Goal: Go to known website: Access a specific website the user already knows

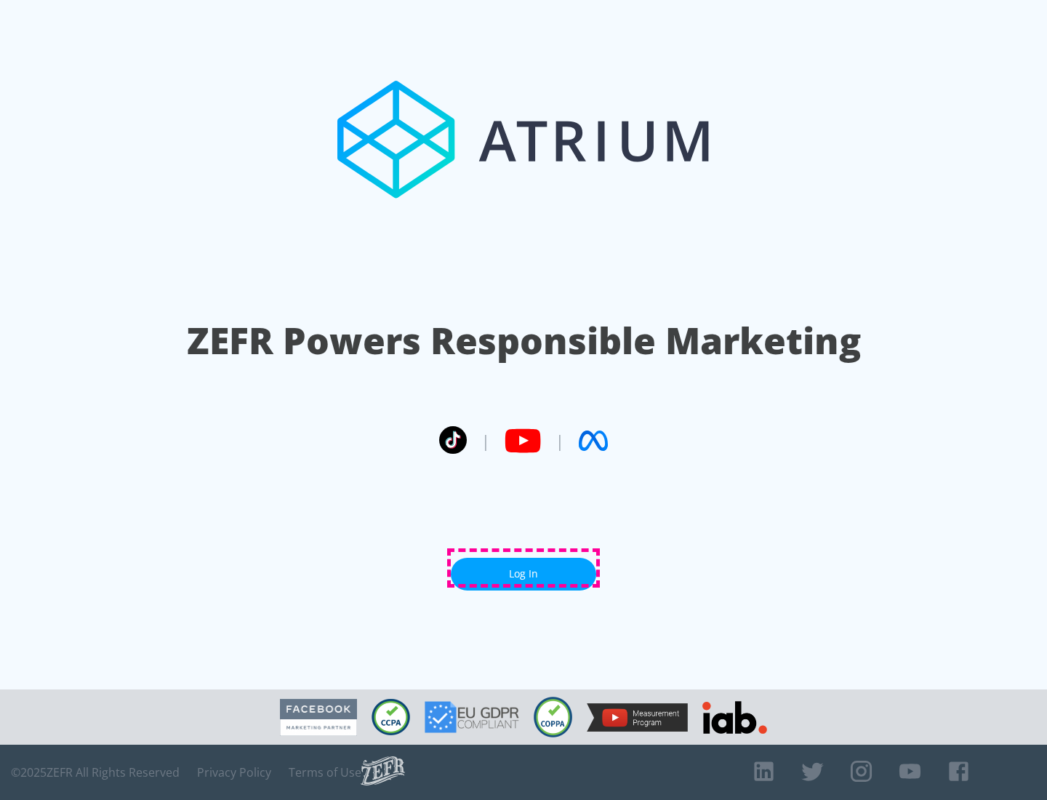
click at [524, 568] on link "Log In" at bounding box center [523, 574] width 145 height 33
